Goal: Information Seeking & Learning: Understand process/instructions

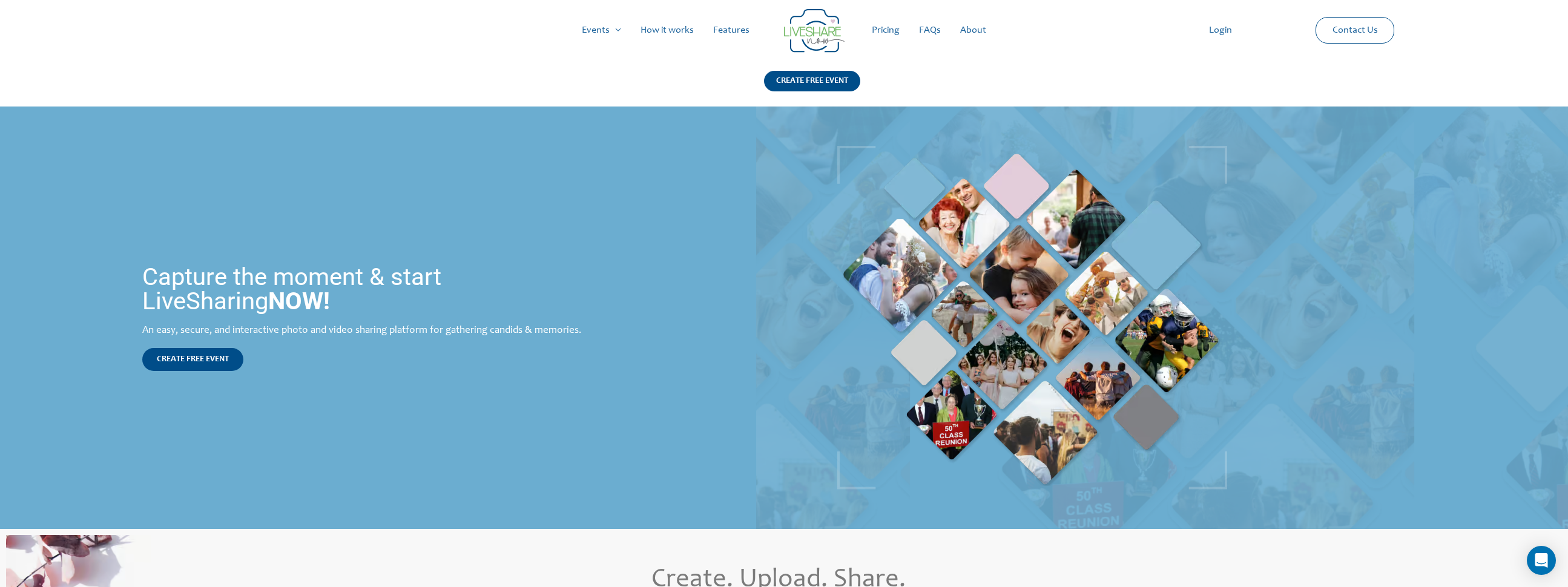
click at [676, 28] on link "How it works" at bounding box center [667, 29] width 72 height 39
